Goal: Information Seeking & Learning: Learn about a topic

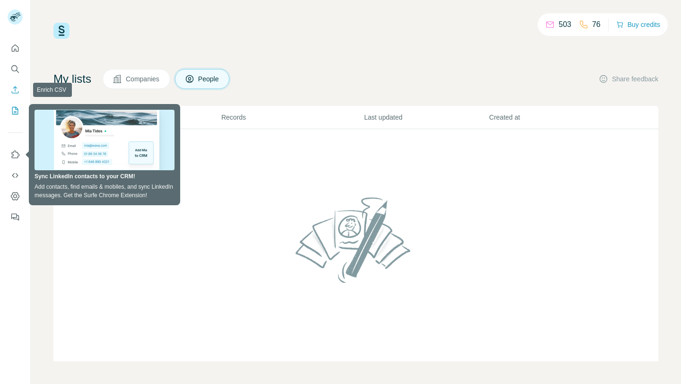
click at [10, 77] on button "Search" at bounding box center [15, 69] width 15 height 17
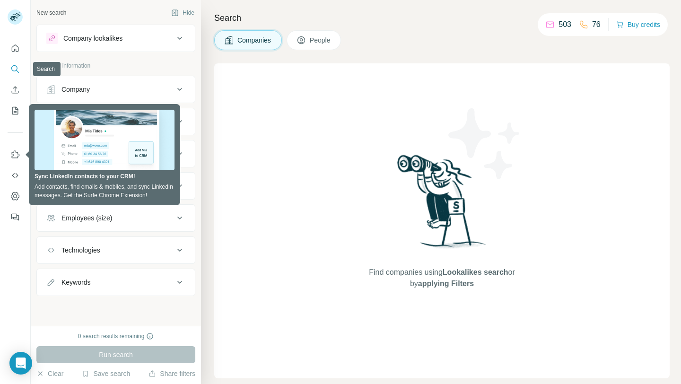
click at [15, 69] on icon "Search" at bounding box center [14, 68] width 9 height 9
click at [151, 41] on div "Company lookalikes" at bounding box center [110, 38] width 128 height 11
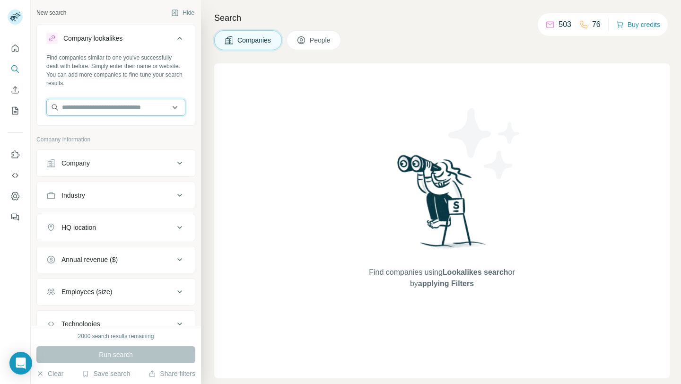
click at [123, 107] on input "text" at bounding box center [115, 107] width 139 height 17
paste input "**********"
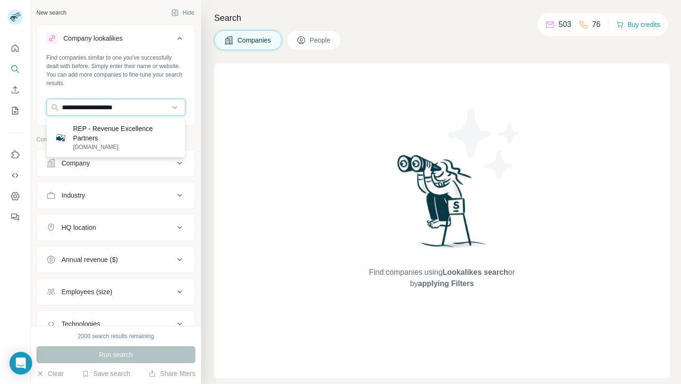
type input "**********"
click at [116, 132] on p "REP - Revenue Excellence Partners" at bounding box center [125, 133] width 104 height 19
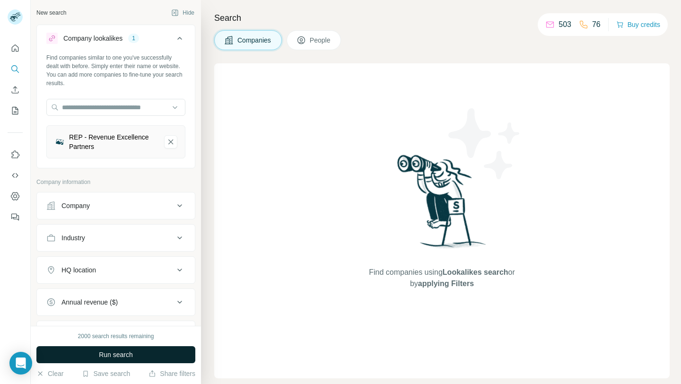
click at [95, 350] on button "Run search" at bounding box center [115, 354] width 159 height 17
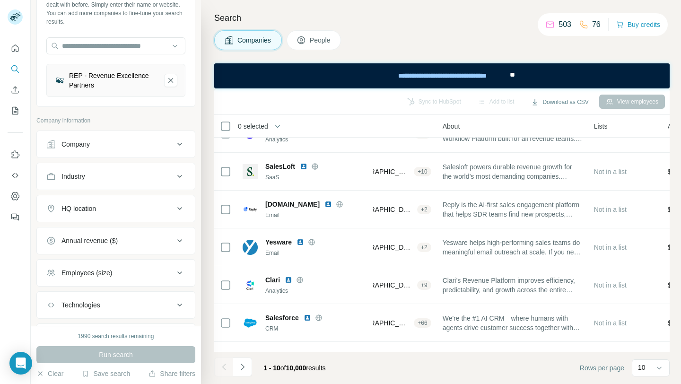
scroll to position [63, 0]
click at [95, 210] on div "HQ location" at bounding box center [78, 206] width 35 height 9
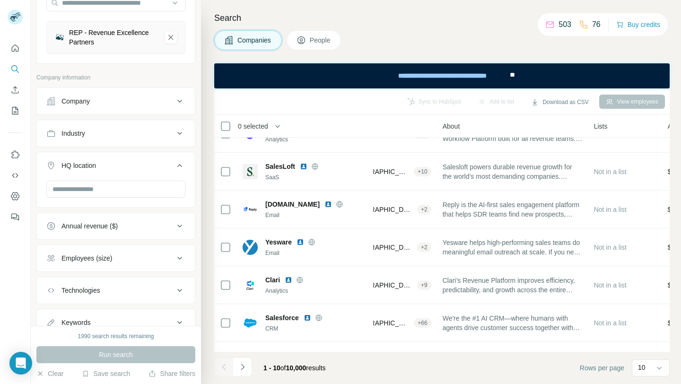
scroll to position [104, 0]
click at [98, 191] on input "text" at bounding box center [115, 190] width 139 height 17
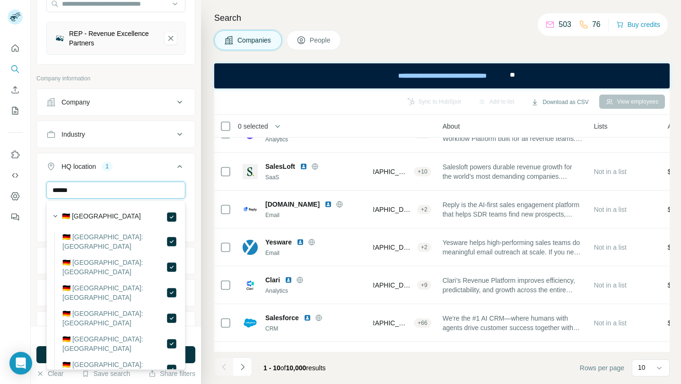
click at [122, 191] on input "******" at bounding box center [115, 190] width 139 height 17
click at [134, 188] on input "*******" at bounding box center [115, 190] width 139 height 17
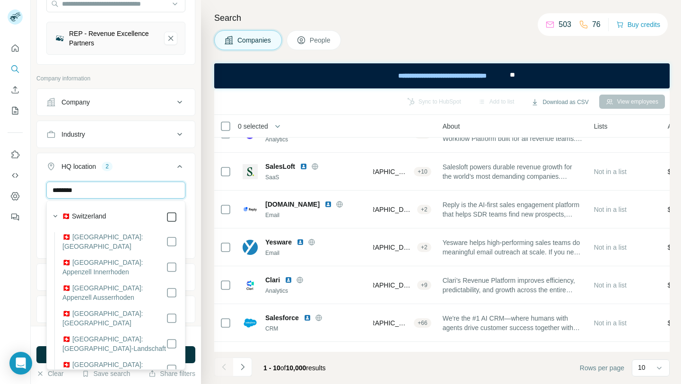
type input "********"
click at [197, 199] on div "New search Hide Company lookalikes 1 Find companies similar to one you've succe…" at bounding box center [116, 163] width 170 height 326
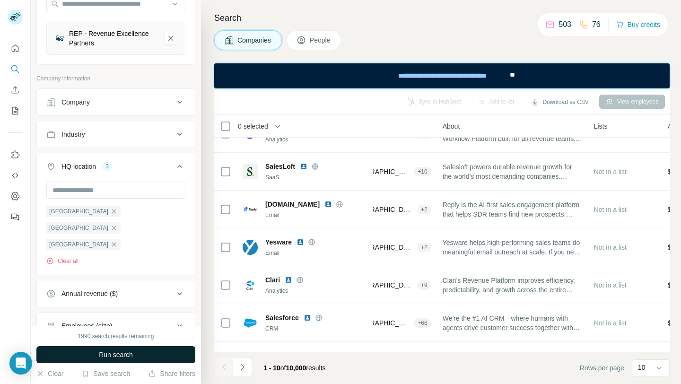
click at [96, 355] on button "Run search" at bounding box center [115, 354] width 159 height 17
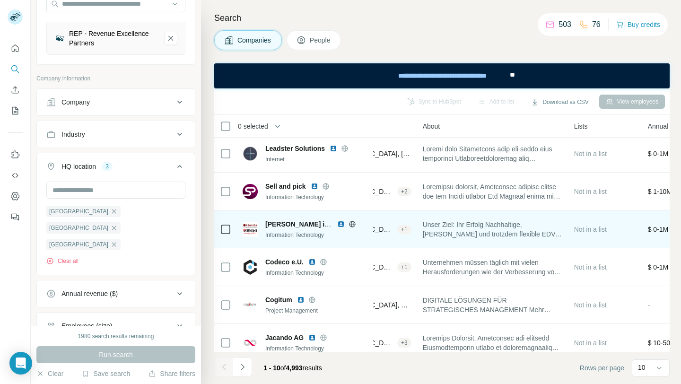
scroll to position [0, 175]
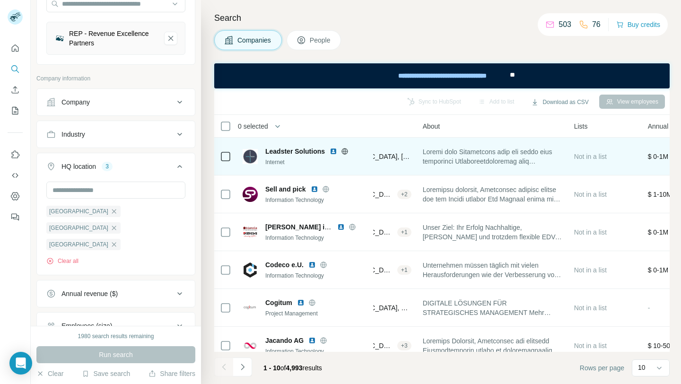
click at [483, 162] on span at bounding box center [493, 156] width 140 height 19
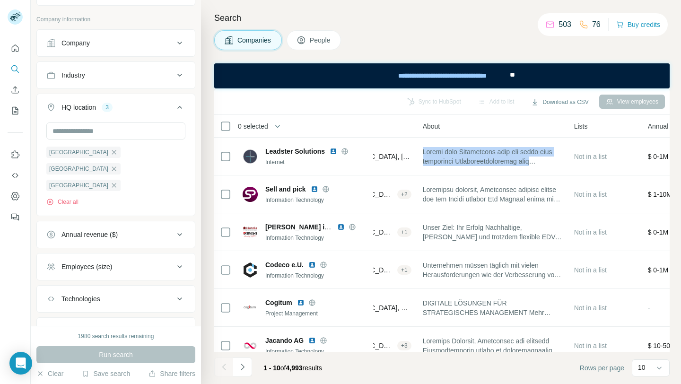
scroll to position [175, 0]
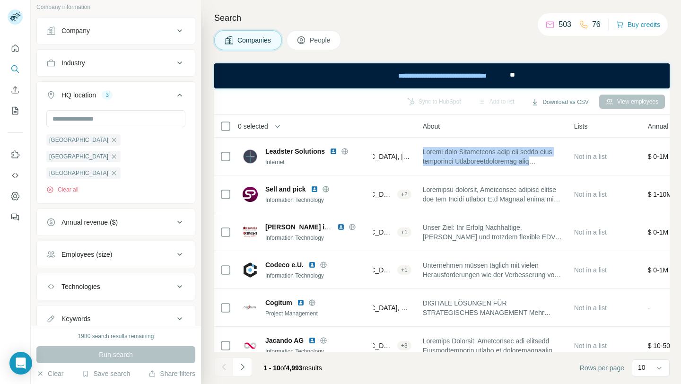
click at [139, 314] on div "Keywords" at bounding box center [110, 318] width 128 height 9
click at [113, 334] on input "text" at bounding box center [106, 342] width 120 height 17
type input "***"
click at [182, 338] on icon "button" at bounding box center [177, 342] width 9 height 9
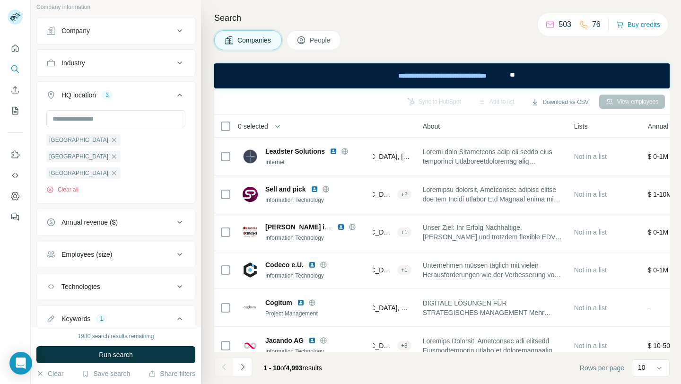
click at [119, 334] on input "text" at bounding box center [106, 342] width 120 height 17
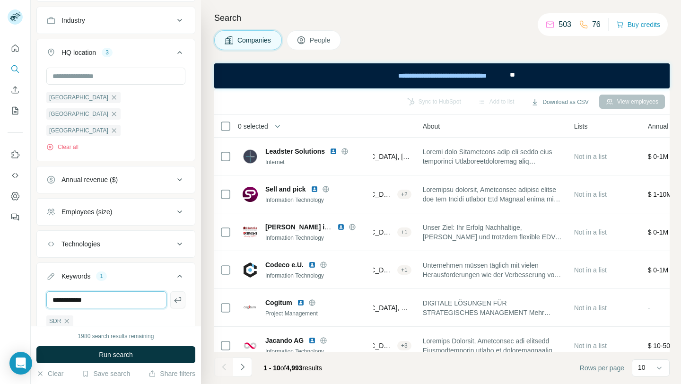
type input "**********"
click at [179, 295] on icon "button" at bounding box center [177, 299] width 9 height 9
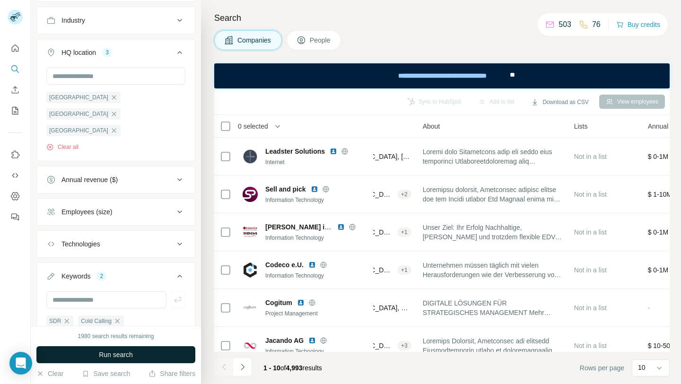
click at [123, 351] on span "Run search" at bounding box center [116, 354] width 34 height 9
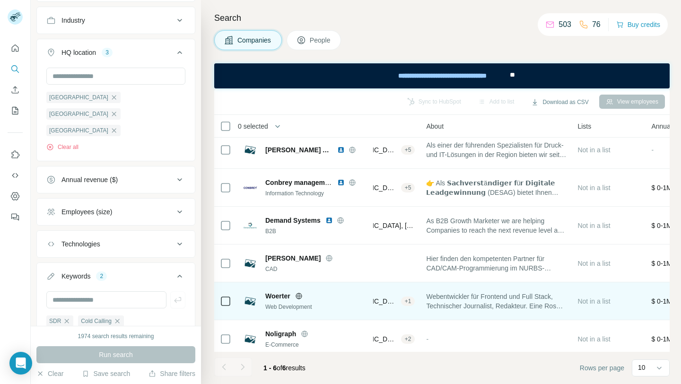
scroll to position [13, 175]
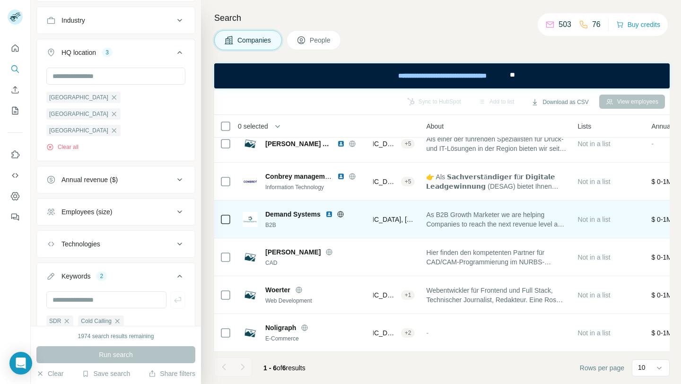
click at [341, 213] on icon at bounding box center [340, 214] width 2 height 6
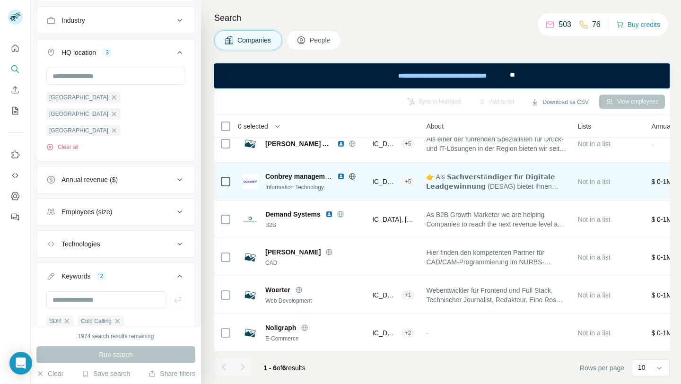
click at [349, 173] on icon at bounding box center [352, 177] width 8 height 8
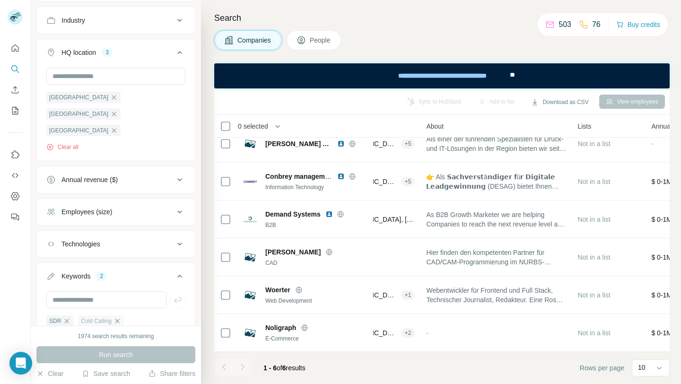
click at [119, 317] on icon "button" at bounding box center [117, 321] width 8 height 8
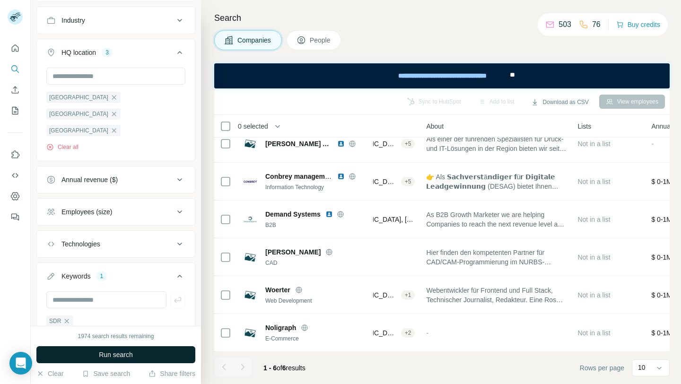
click at [116, 354] on span "Run search" at bounding box center [116, 354] width 34 height 9
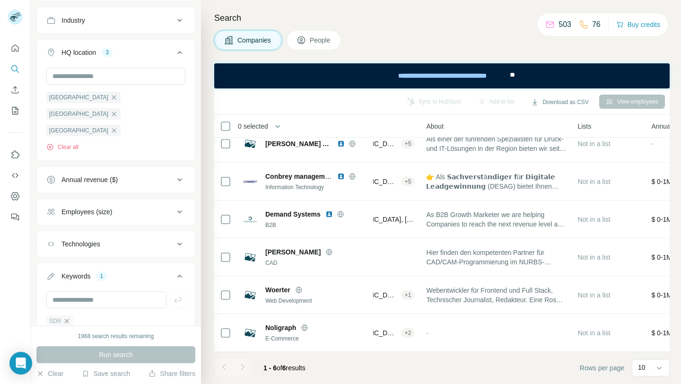
click at [67, 317] on icon "button" at bounding box center [67, 321] width 8 height 8
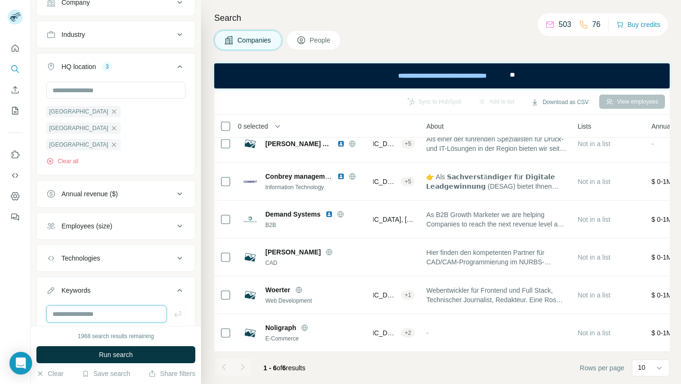
click at [84, 305] on input "text" at bounding box center [106, 313] width 120 height 17
type input "**********"
click at [122, 353] on span "Run search" at bounding box center [116, 354] width 34 height 9
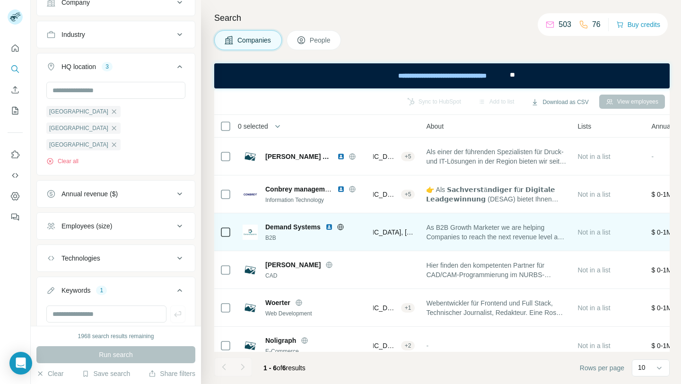
scroll to position [13, 175]
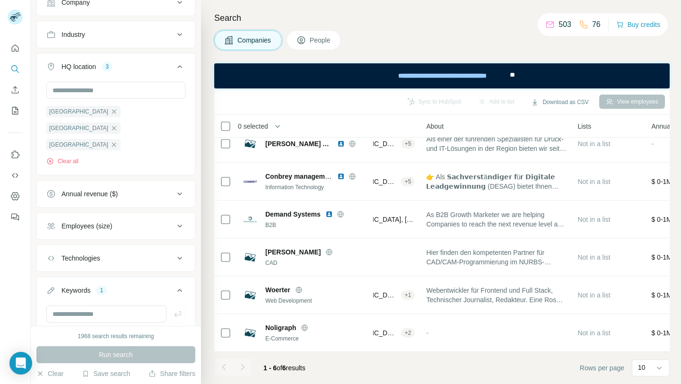
click at [87, 331] on icon "button" at bounding box center [86, 335] width 8 height 8
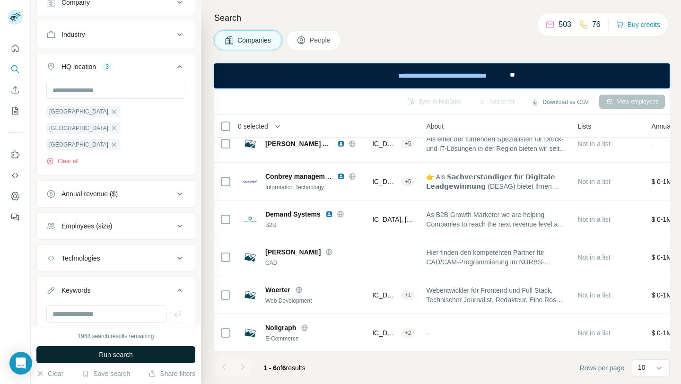
click at [98, 353] on button "Run search" at bounding box center [115, 354] width 159 height 17
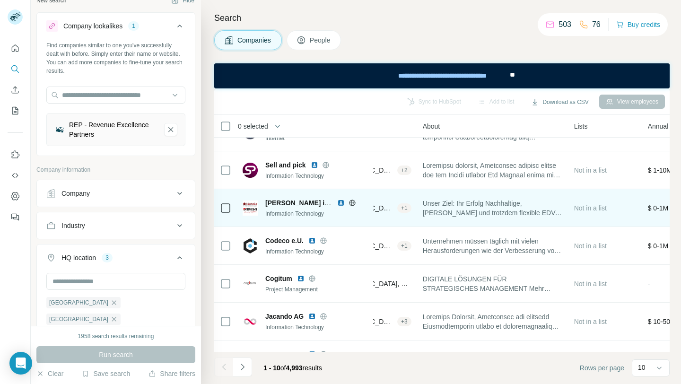
scroll to position [0, 175]
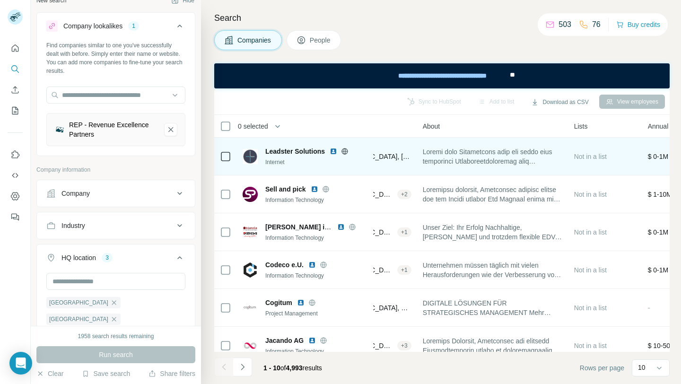
click at [345, 151] on icon at bounding box center [345, 151] width 8 height 8
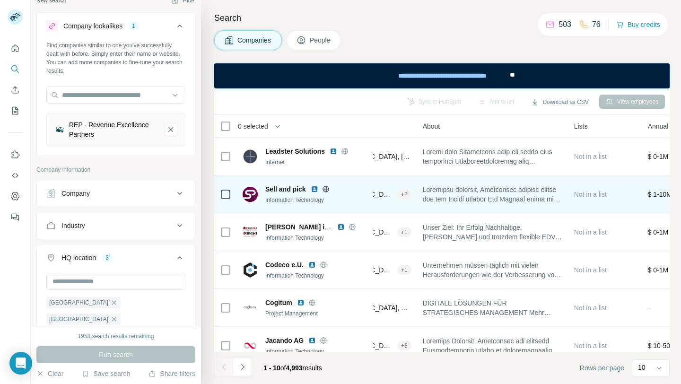
click at [455, 179] on td at bounding box center [492, 194] width 151 height 38
click at [455, 189] on span at bounding box center [493, 194] width 140 height 19
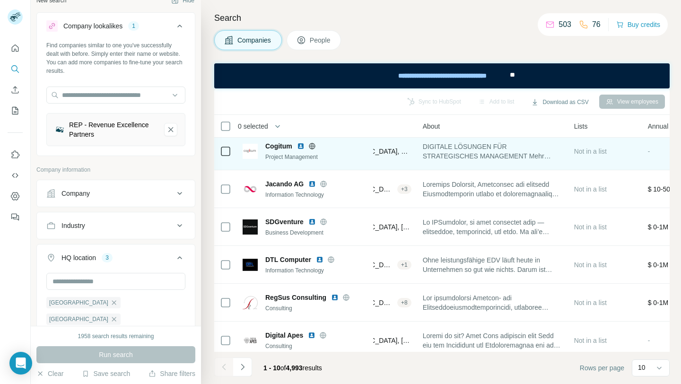
scroll to position [164, 175]
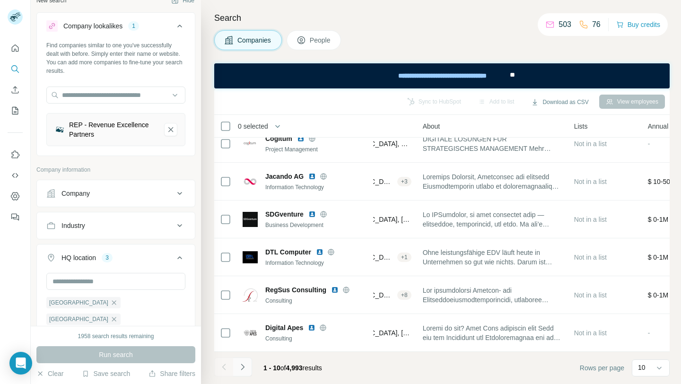
click at [243, 364] on icon "Navigate to next page" at bounding box center [242, 366] width 9 height 9
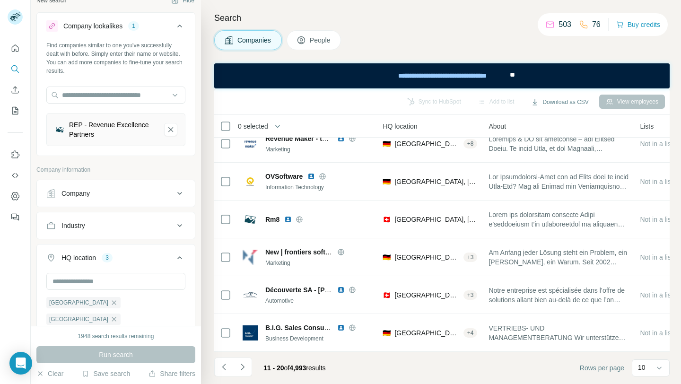
scroll to position [0, 0]
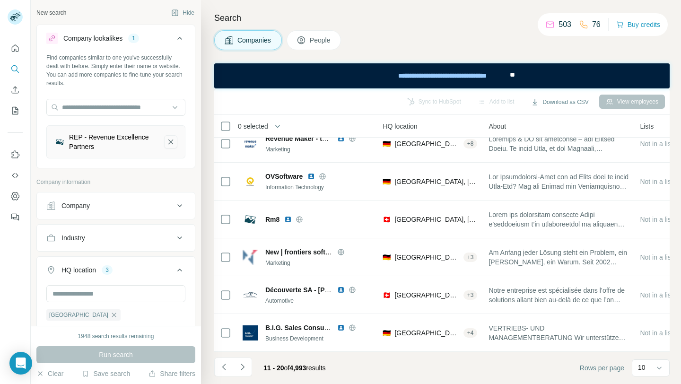
click at [173, 139] on icon "REP - Revenue Excellence Partners-remove-button" at bounding box center [170, 141] width 9 height 9
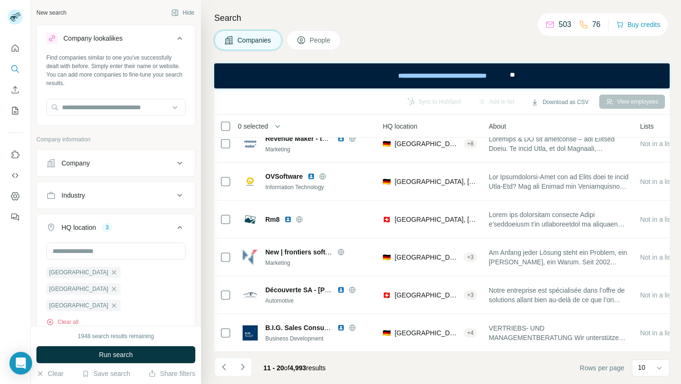
click at [303, 27] on div "Search Companies People Sync to HubSpot Add to list Download as CSV View employ…" at bounding box center [441, 192] width 480 height 384
click at [312, 40] on span "People" at bounding box center [321, 39] width 22 height 9
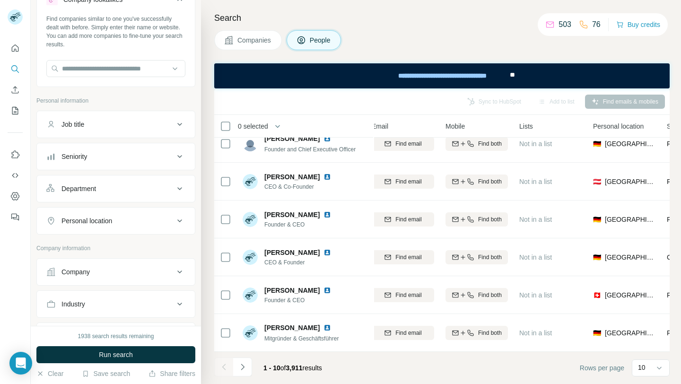
scroll to position [43, 0]
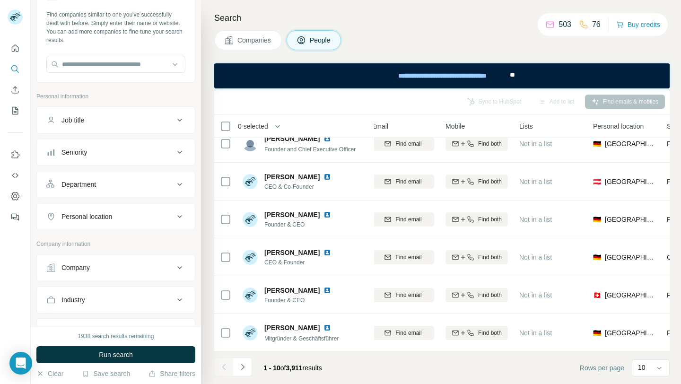
click at [119, 122] on div "Job title" at bounding box center [110, 119] width 128 height 9
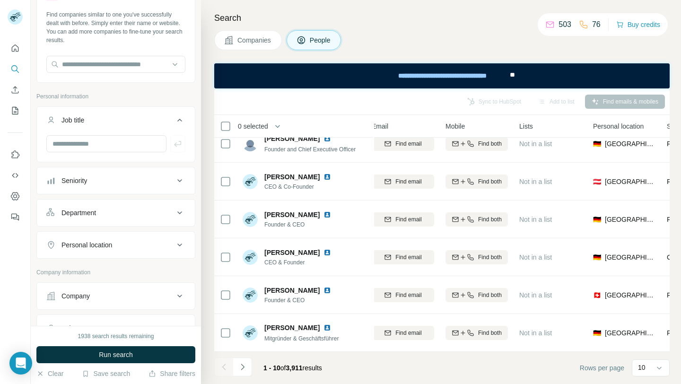
click at [119, 122] on div "Job title" at bounding box center [110, 119] width 128 height 9
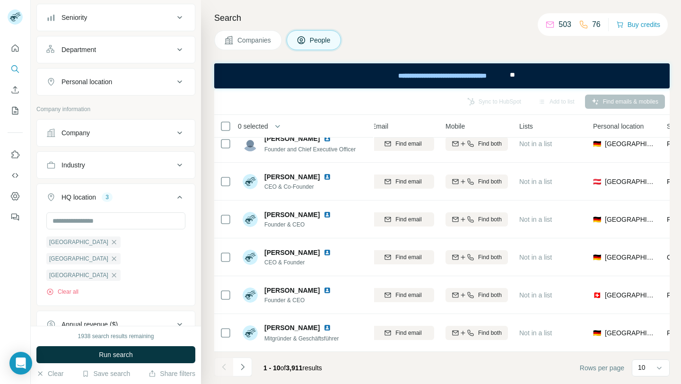
scroll to position [177, 0]
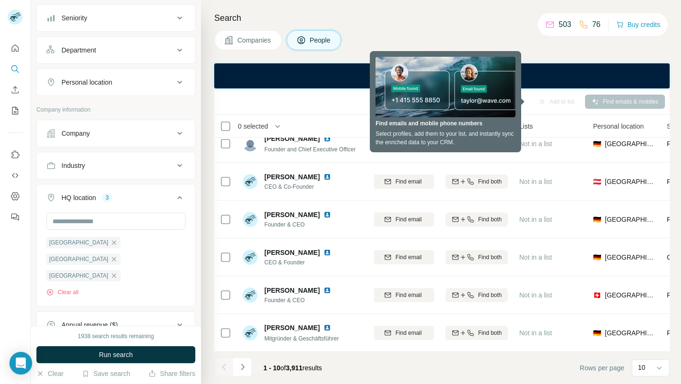
click at [137, 85] on div "Personal location" at bounding box center [110, 82] width 128 height 9
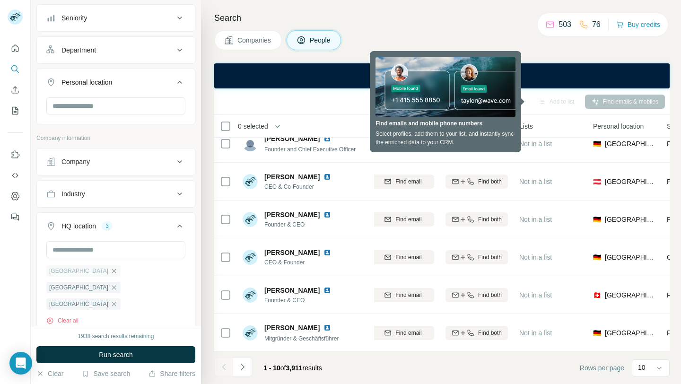
click at [110, 272] on icon "button" at bounding box center [114, 271] width 8 height 8
click at [110, 273] on icon "button" at bounding box center [114, 271] width 8 height 8
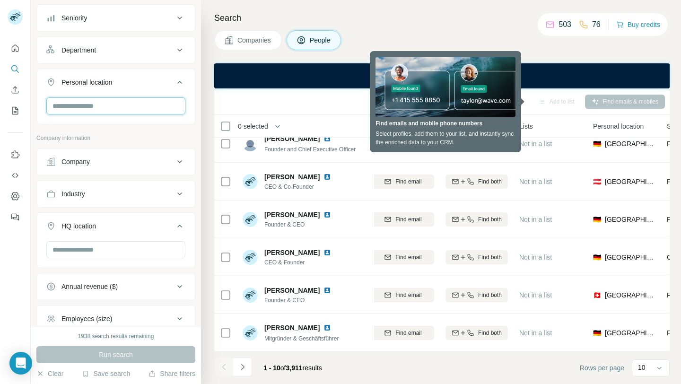
click at [131, 102] on input "text" at bounding box center [115, 105] width 139 height 17
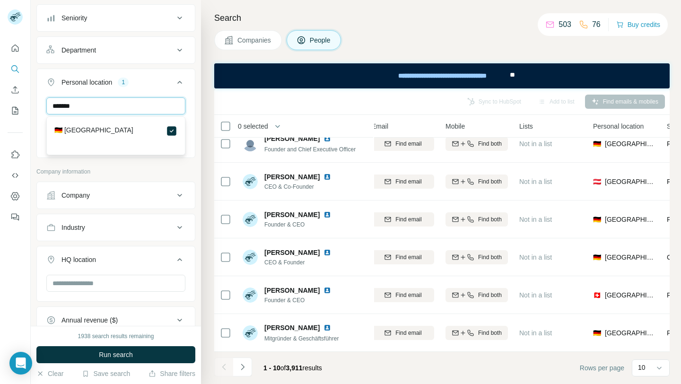
click at [155, 107] on input "*******" at bounding box center [115, 105] width 139 height 17
type input "********"
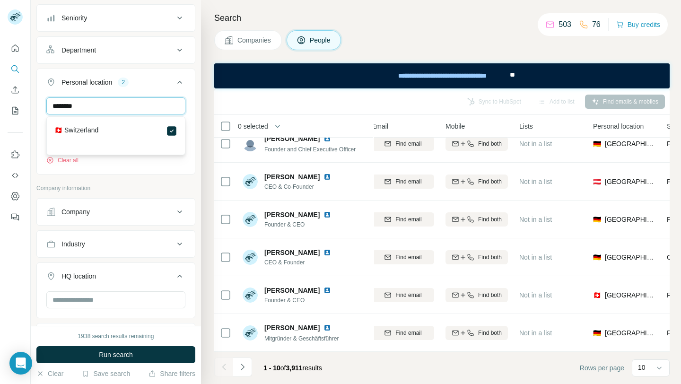
click at [142, 105] on input "********" at bounding box center [115, 105] width 139 height 17
type input "****"
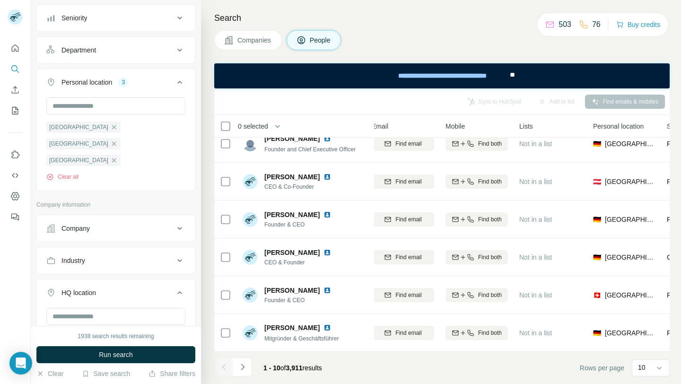
click at [191, 121] on div "[GEOGRAPHIC_DATA] [GEOGRAPHIC_DATA] [GEOGRAPHIC_DATA] Clear all" at bounding box center [116, 142] width 158 height 91
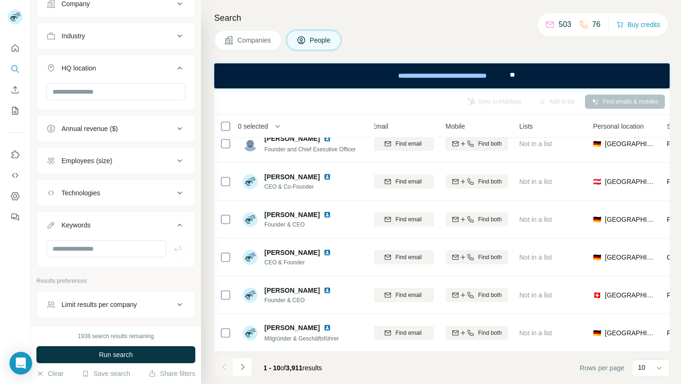
scroll to position [405, 0]
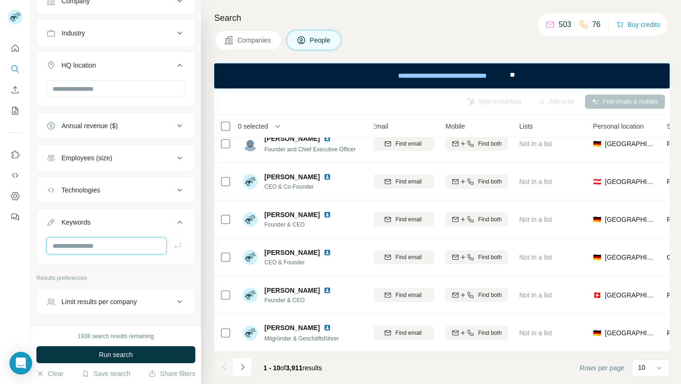
click at [105, 237] on input "text" at bounding box center [106, 245] width 120 height 17
type input "***"
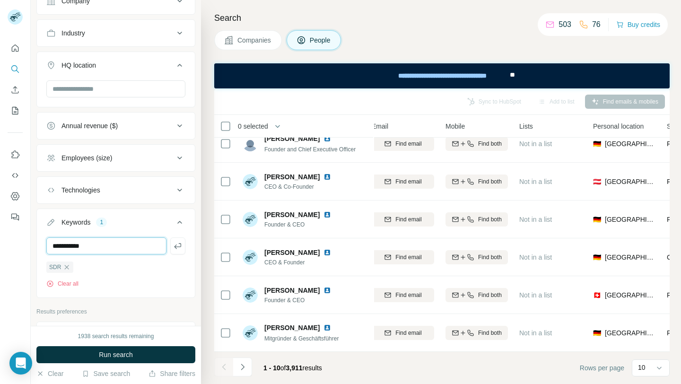
type input "**********"
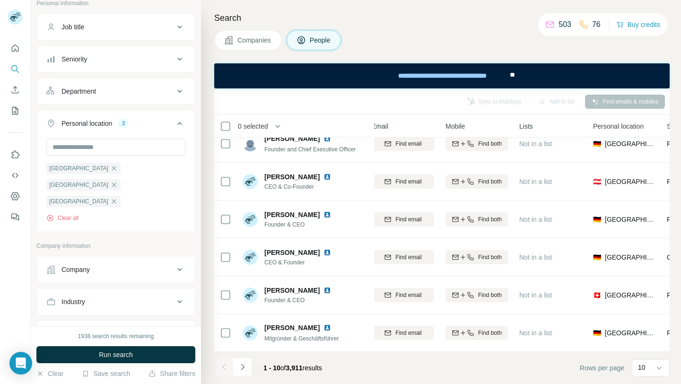
scroll to position [62, 0]
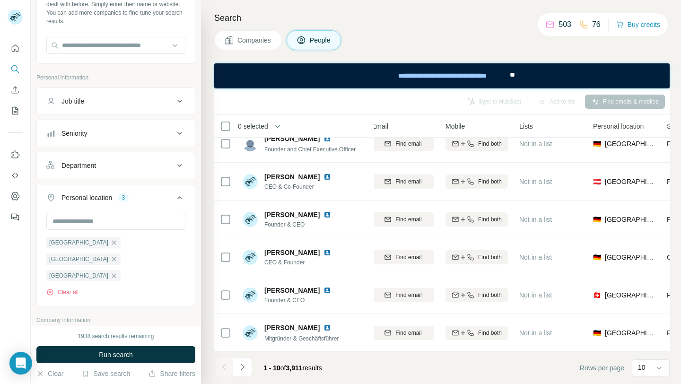
click at [120, 162] on div "Department" at bounding box center [110, 165] width 128 height 9
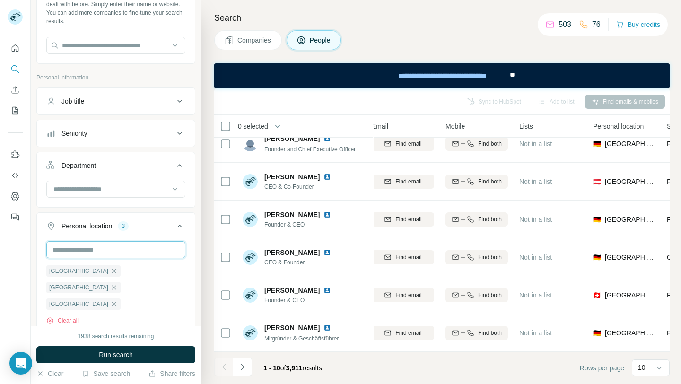
click at [94, 253] on input "text" at bounding box center [115, 249] width 139 height 17
type input "******"
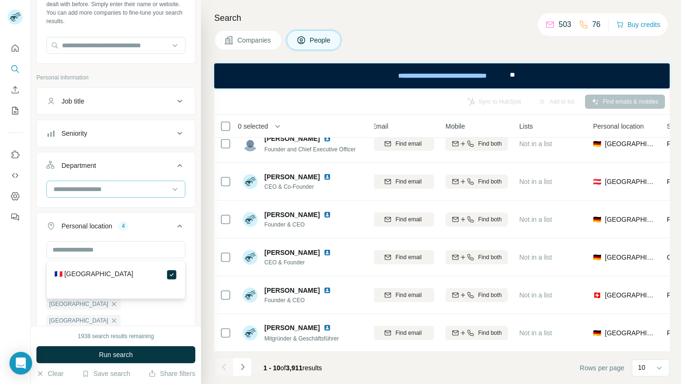
click at [162, 192] on input at bounding box center [110, 189] width 117 height 10
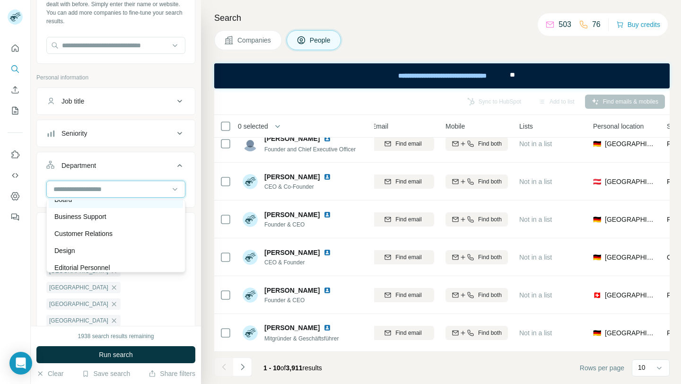
scroll to position [27, 0]
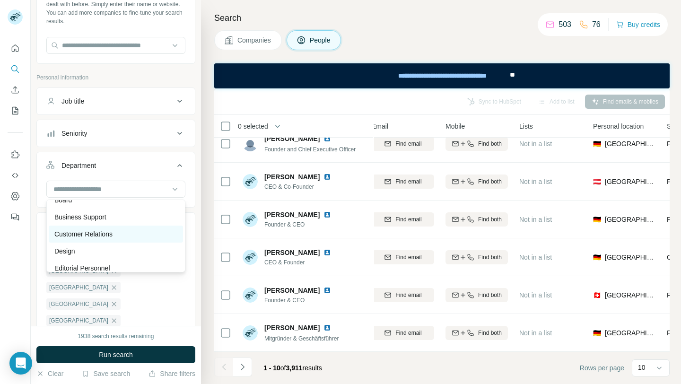
click at [116, 230] on div "Customer Relations" at bounding box center [115, 233] width 123 height 9
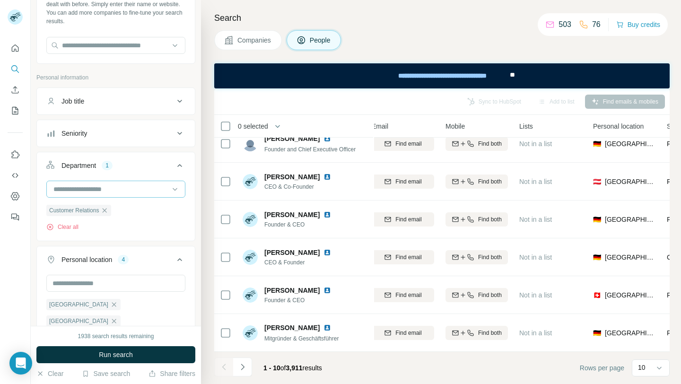
click at [131, 187] on input at bounding box center [110, 189] width 117 height 10
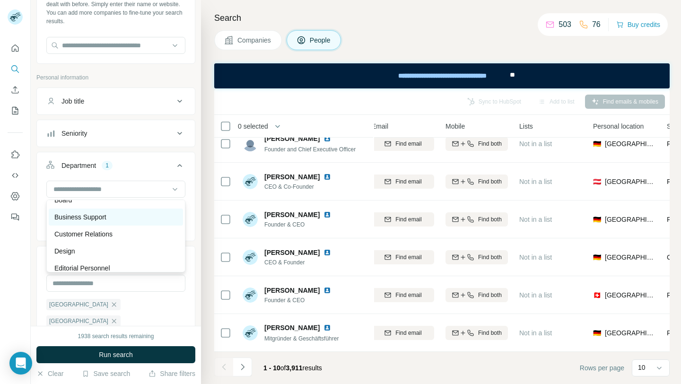
click at [122, 218] on div "Business Support" at bounding box center [115, 216] width 123 height 9
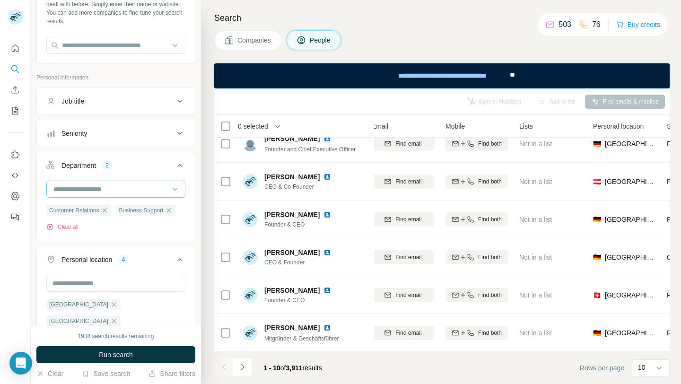
click at [136, 189] on input at bounding box center [110, 189] width 117 height 10
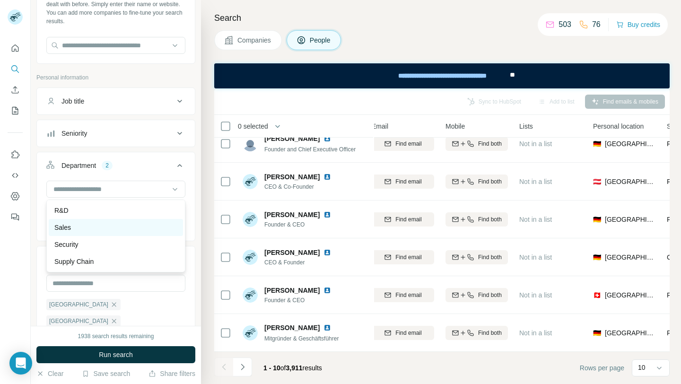
click at [125, 225] on div "Sales" at bounding box center [115, 227] width 123 height 9
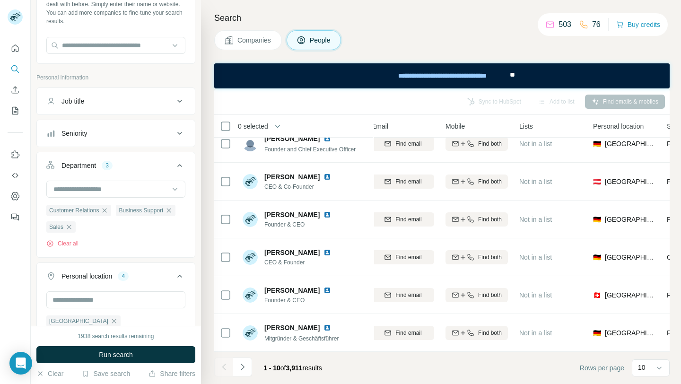
click at [152, 133] on div "Seniority" at bounding box center [110, 133] width 128 height 9
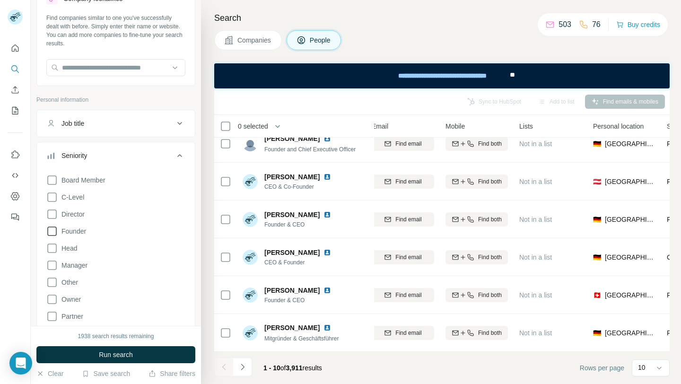
scroll to position [27, 0]
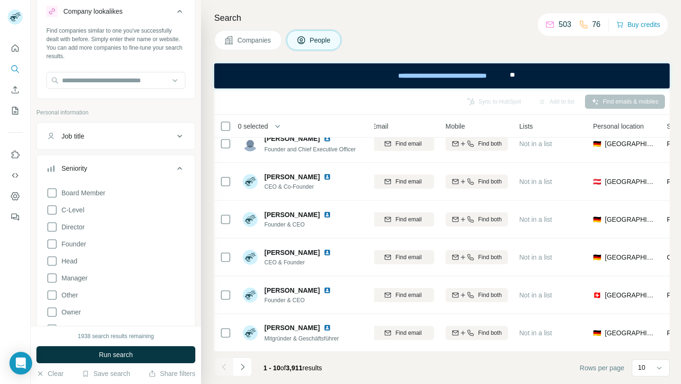
click at [84, 139] on div "Job title" at bounding box center [72, 135] width 23 height 9
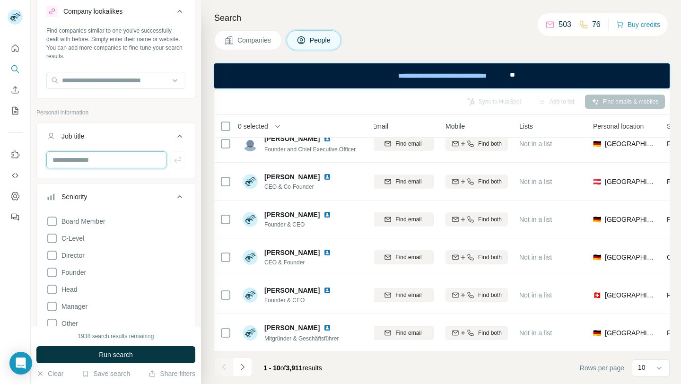
click at [85, 165] on input "text" at bounding box center [106, 159] width 120 height 17
type input "**********"
type input "*"
type input "***"
type input "*********"
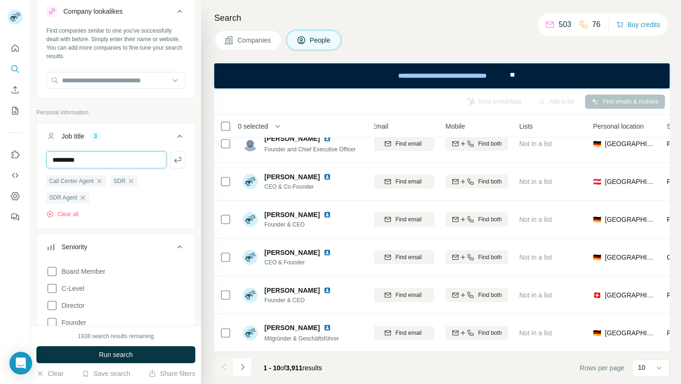
type input "*********"
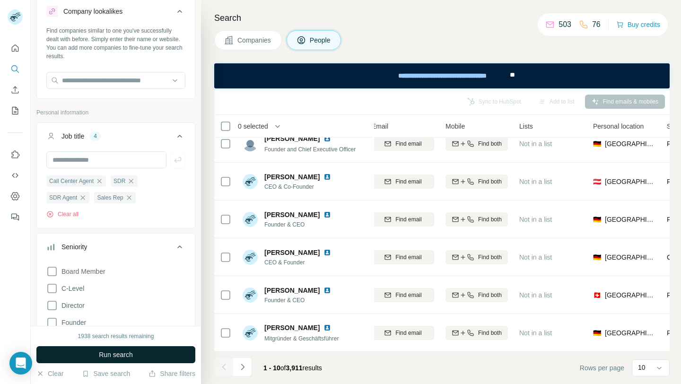
click at [140, 353] on button "Run search" at bounding box center [115, 354] width 159 height 17
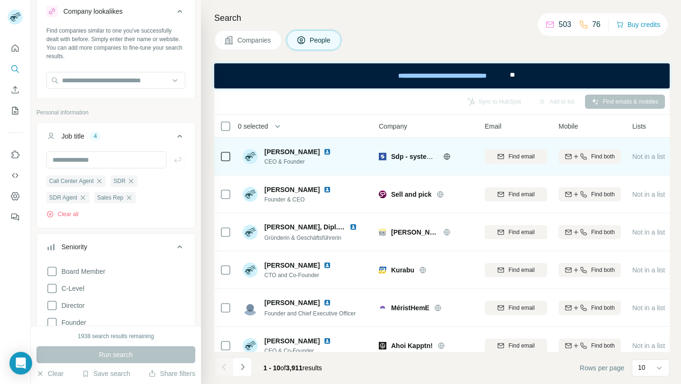
click at [444, 158] on icon at bounding box center [446, 156] width 6 height 6
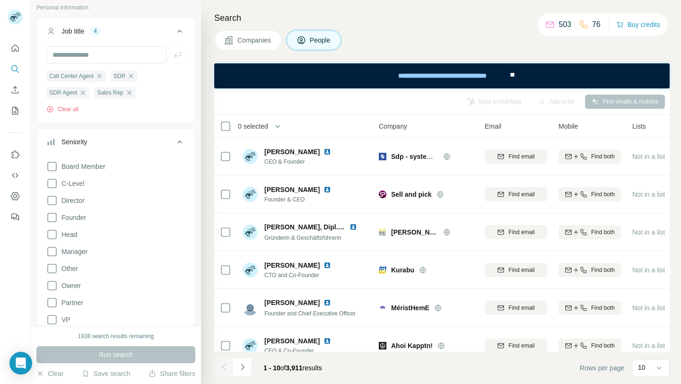
scroll to position [150, 0]
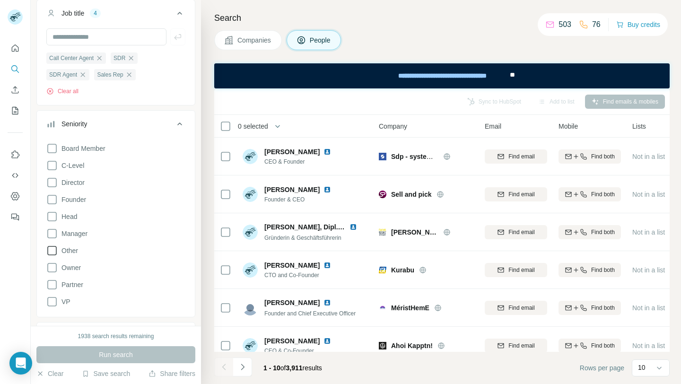
click at [53, 250] on icon at bounding box center [51, 250] width 11 height 11
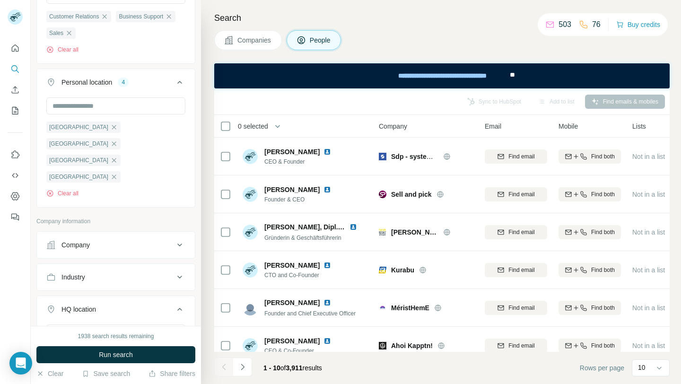
scroll to position [565, 0]
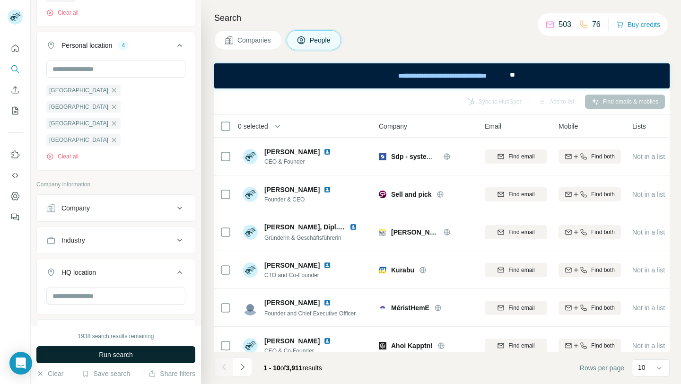
click at [116, 353] on span "Run search" at bounding box center [116, 354] width 34 height 9
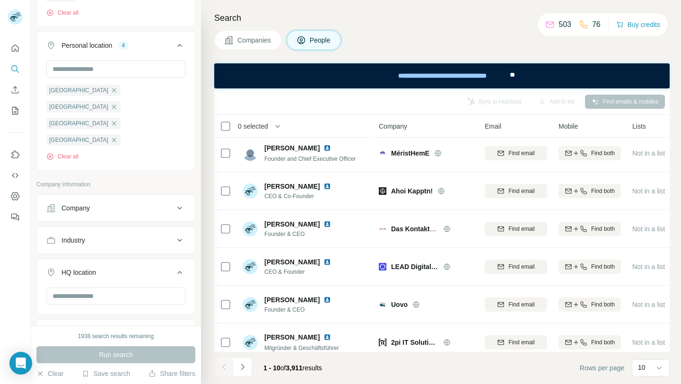
scroll to position [164, 0]
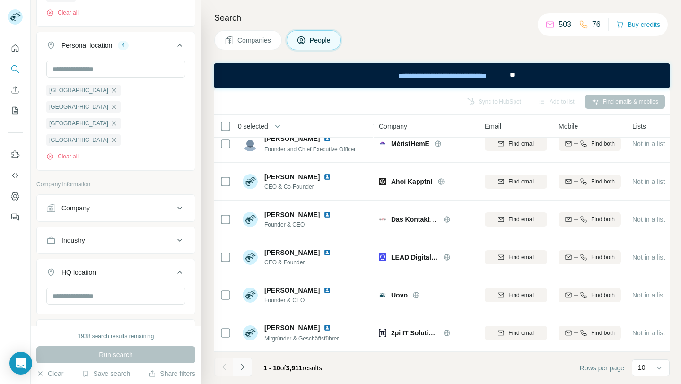
click at [245, 368] on icon "Navigate to next page" at bounding box center [242, 366] width 9 height 9
click at [247, 363] on button "Navigate to next page" at bounding box center [242, 366] width 19 height 19
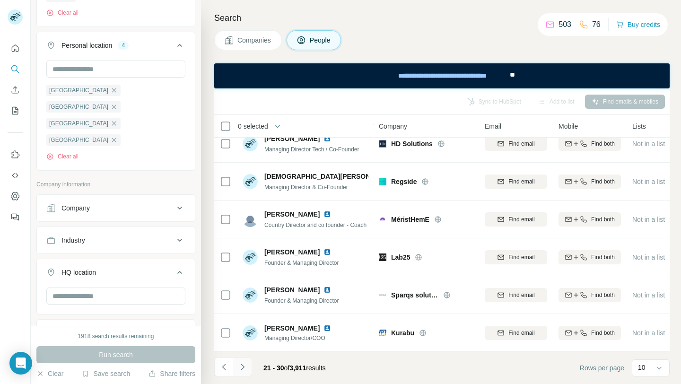
click at [247, 364] on button "Navigate to next page" at bounding box center [242, 366] width 19 height 19
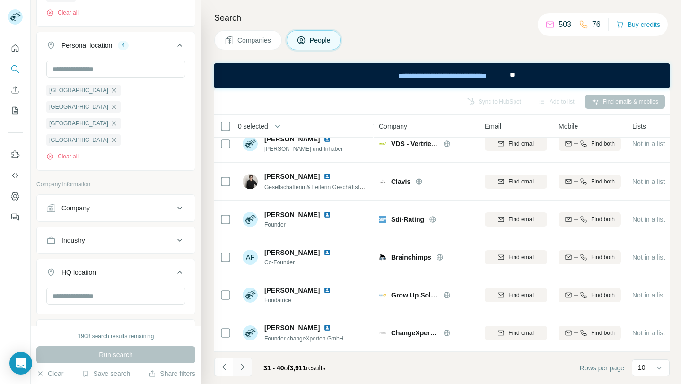
click at [247, 364] on button "Navigate to next page" at bounding box center [242, 366] width 19 height 19
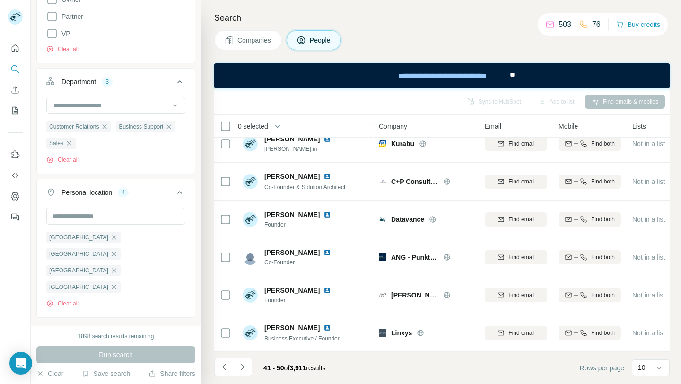
scroll to position [417, 0]
click at [170, 127] on icon "button" at bounding box center [169, 127] width 8 height 8
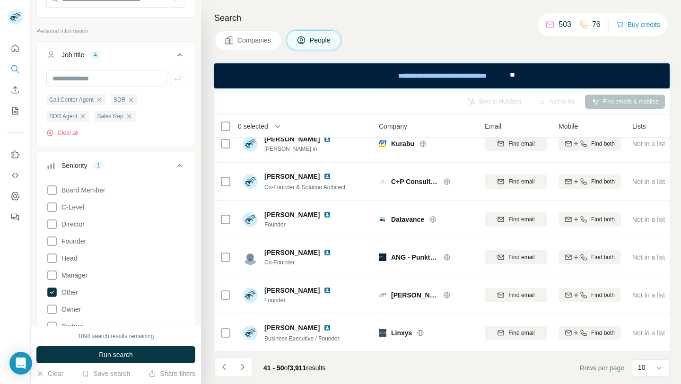
scroll to position [109, 0]
click at [133, 98] on icon "button" at bounding box center [131, 99] width 8 height 8
click at [147, 98] on icon "button" at bounding box center [147, 98] width 4 height 4
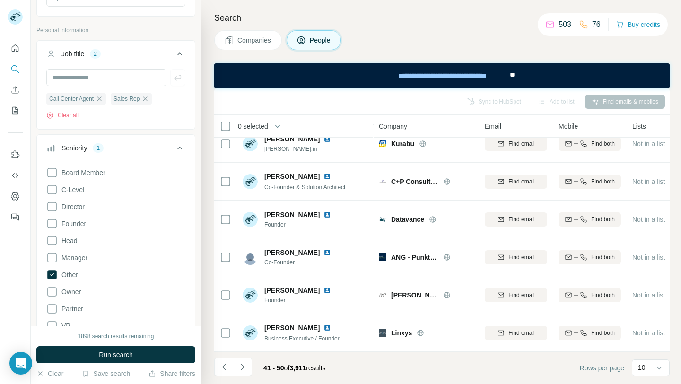
click at [147, 98] on icon "button" at bounding box center [145, 99] width 8 height 8
click at [137, 78] on input "text" at bounding box center [106, 77] width 120 height 17
type input "***"
click at [170, 361] on button "Run search" at bounding box center [115, 354] width 159 height 17
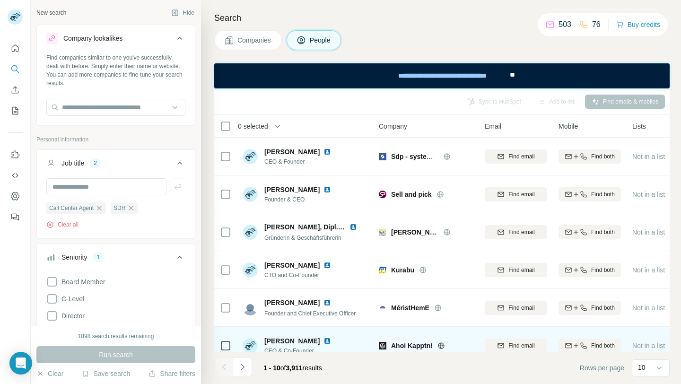
scroll to position [164, 0]
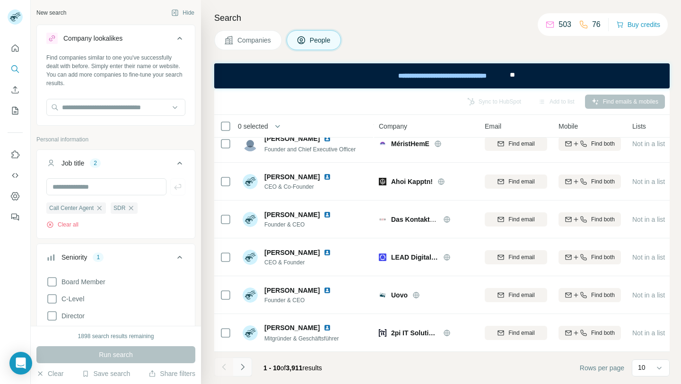
click at [244, 368] on icon "Navigate to next page" at bounding box center [242, 366] width 9 height 9
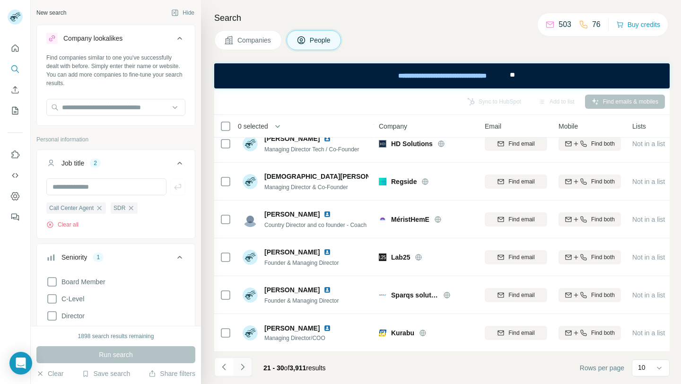
click at [245, 368] on icon "Navigate to next page" at bounding box center [242, 366] width 9 height 9
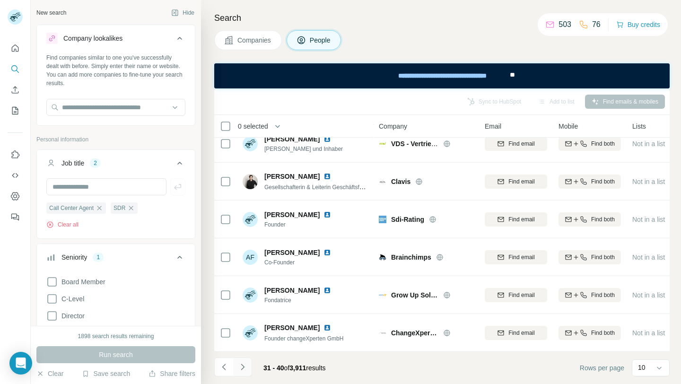
click at [245, 368] on icon "Navigate to next page" at bounding box center [242, 366] width 9 height 9
click at [246, 368] on icon "Navigate to next page" at bounding box center [242, 366] width 9 height 9
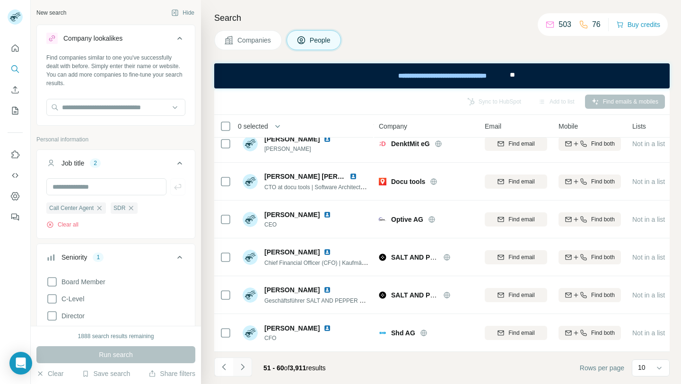
click at [246, 368] on icon "Navigate to next page" at bounding box center [242, 366] width 9 height 9
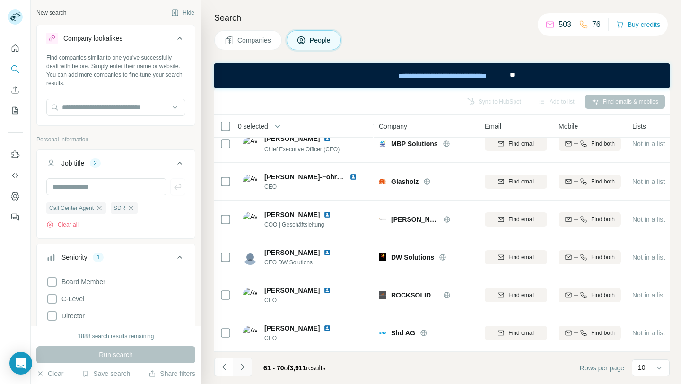
click at [246, 369] on icon "Navigate to next page" at bounding box center [242, 366] width 9 height 9
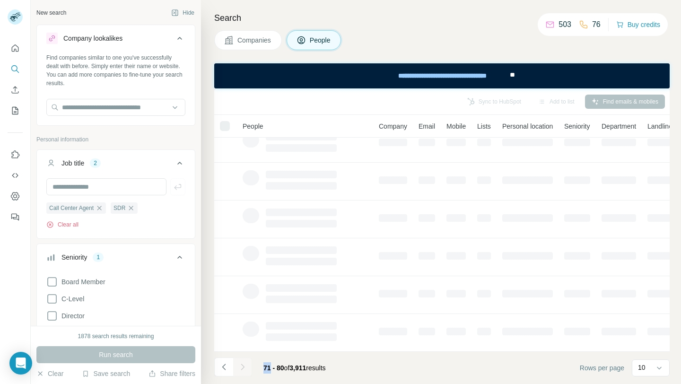
click at [246, 369] on div at bounding box center [242, 366] width 19 height 19
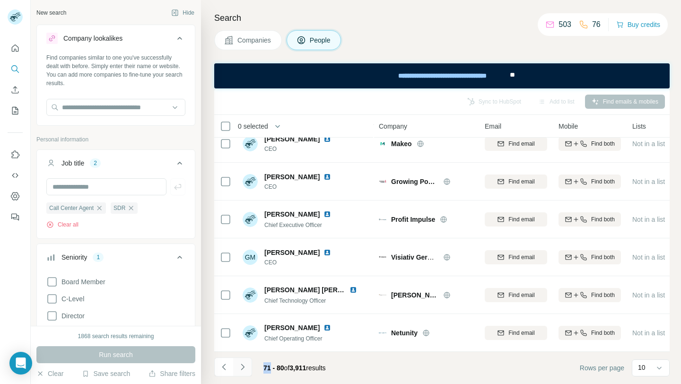
click at [246, 369] on icon "Navigate to next page" at bounding box center [242, 366] width 9 height 9
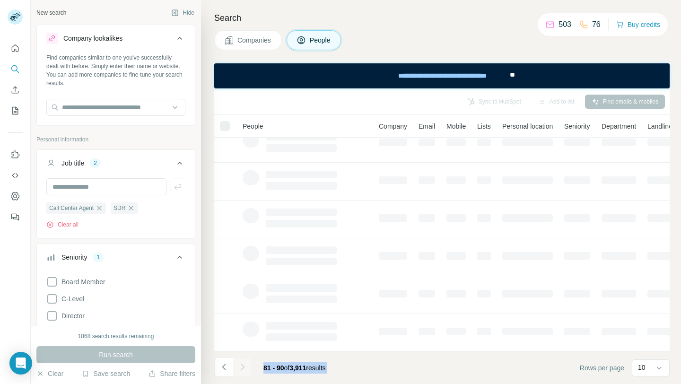
click at [246, 369] on div at bounding box center [242, 366] width 19 height 19
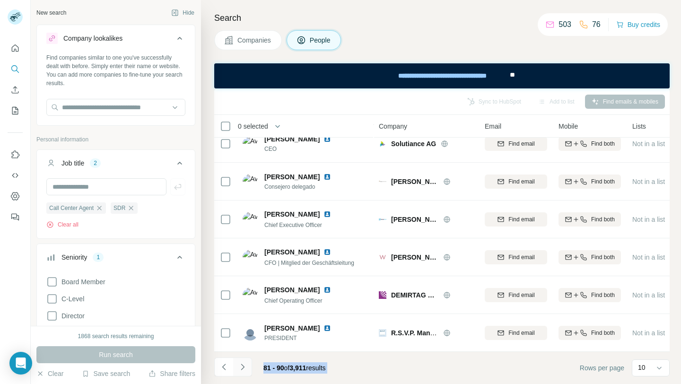
click at [246, 369] on div at bounding box center [242, 366] width 19 height 19
click at [244, 367] on icon "Navigate to next page" at bounding box center [242, 366] width 9 height 9
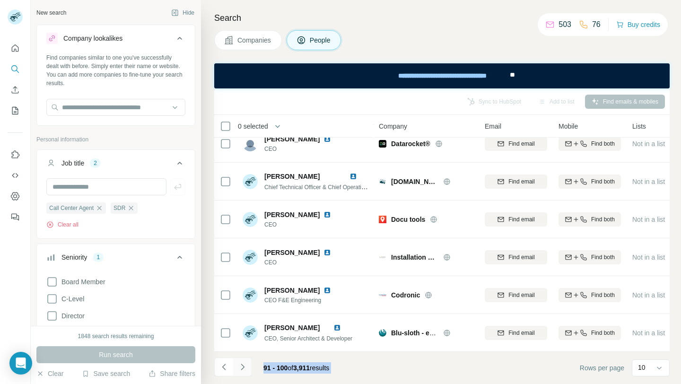
click at [244, 367] on icon "Navigate to next page" at bounding box center [242, 366] width 9 height 9
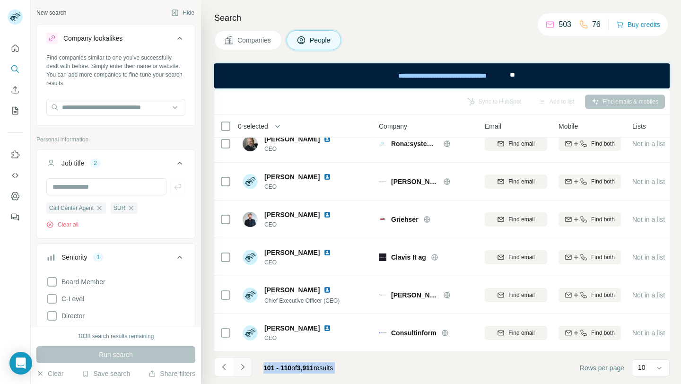
click at [245, 368] on icon "Navigate to next page" at bounding box center [242, 366] width 9 height 9
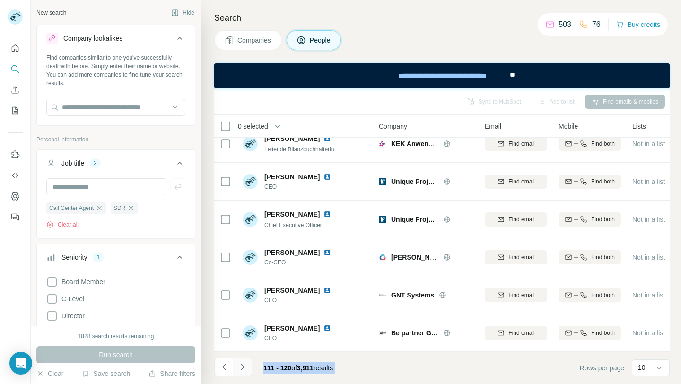
click at [244, 366] on icon "Navigate to next page" at bounding box center [242, 366] width 9 height 9
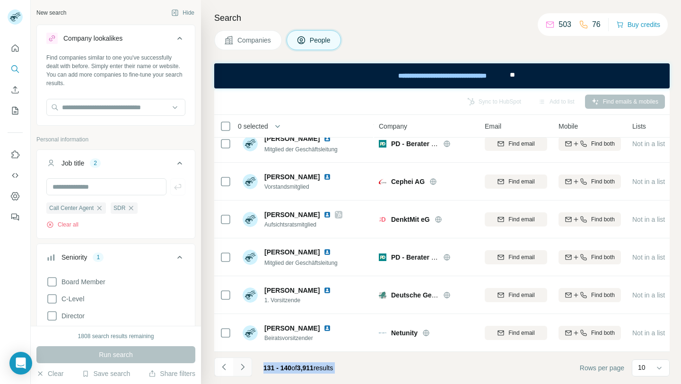
click at [245, 367] on icon "Navigate to next page" at bounding box center [242, 366] width 9 height 9
click at [247, 369] on button "Navigate to next page" at bounding box center [242, 366] width 19 height 19
